Goal: Information Seeking & Learning: Obtain resource

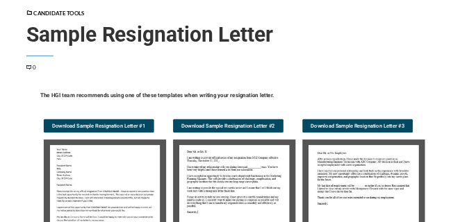
scroll to position [208, 0]
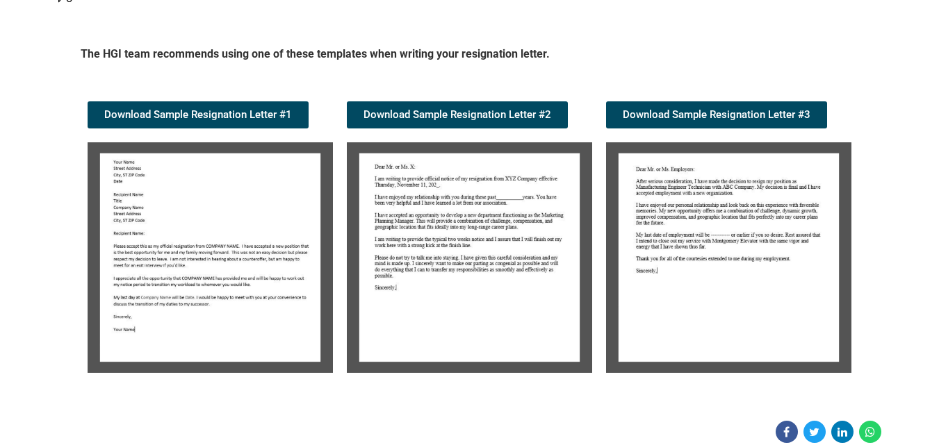
click at [267, 254] on img at bounding box center [210, 257] width 245 height 231
click at [158, 265] on img at bounding box center [210, 257] width 245 height 231
click at [208, 245] on img at bounding box center [210, 257] width 245 height 231
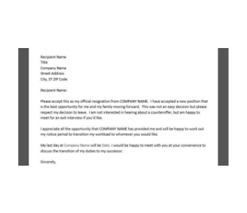
scroll to position [417, 0]
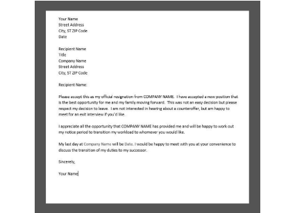
click at [138, 139] on img at bounding box center [148, 107] width 226 height 213
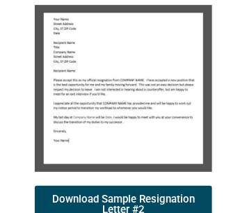
click at [130, 154] on img at bounding box center [123, 88] width 177 height 167
click at [112, 158] on img at bounding box center [123, 88] width 177 height 167
click at [133, 125] on img at bounding box center [123, 88] width 177 height 167
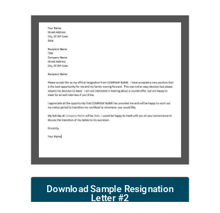
scroll to position [410, 0]
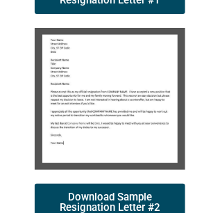
click at [129, 122] on img at bounding box center [110, 99] width 151 height 142
click at [126, 134] on img at bounding box center [110, 99] width 151 height 142
click at [76, 139] on img at bounding box center [110, 99] width 151 height 142
click at [131, 149] on img at bounding box center [110, 99] width 151 height 142
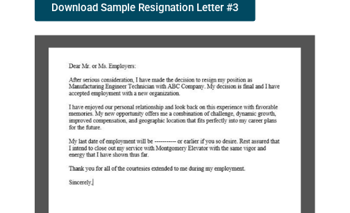
scroll to position [982, 0]
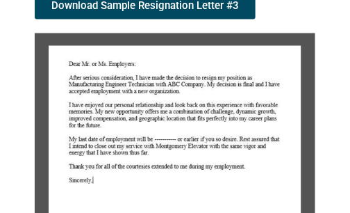
click at [220, 158] on img at bounding box center [175, 165] width 281 height 264
click at [207, 139] on img at bounding box center [175, 165] width 281 height 264
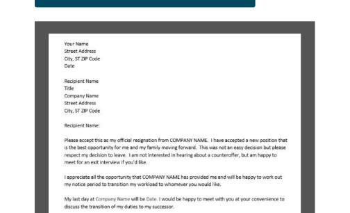
scroll to position [461, 0]
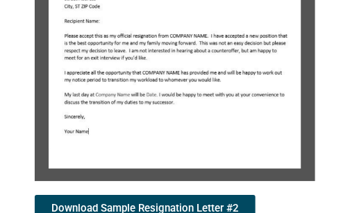
click at [271, 113] on img at bounding box center [175, 49] width 281 height 264
click at [226, 138] on img at bounding box center [175, 49] width 281 height 264
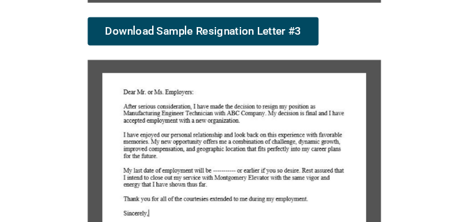
scroll to position [1017, 0]
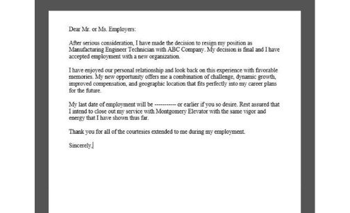
click at [240, 158] on img at bounding box center [175, 131] width 281 height 264
click at [227, 157] on img at bounding box center [175, 131] width 281 height 264
click at [238, 167] on img at bounding box center [175, 131] width 281 height 264
